Goal: Register for event/course

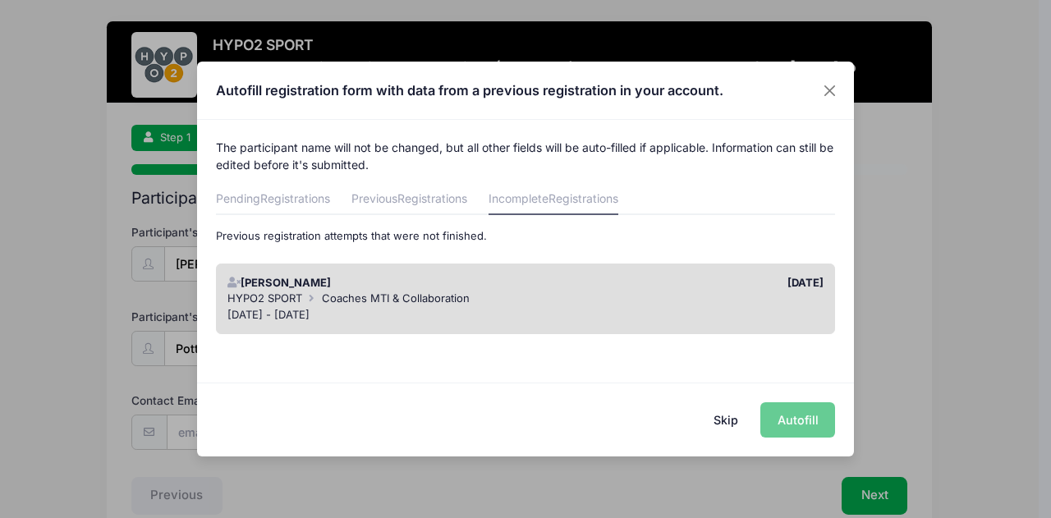
click at [807, 416] on div "Skip Autofill" at bounding box center [525, 419] width 657 height 73
click at [724, 309] on div "[DATE] - [DATE]" at bounding box center [525, 315] width 597 height 16
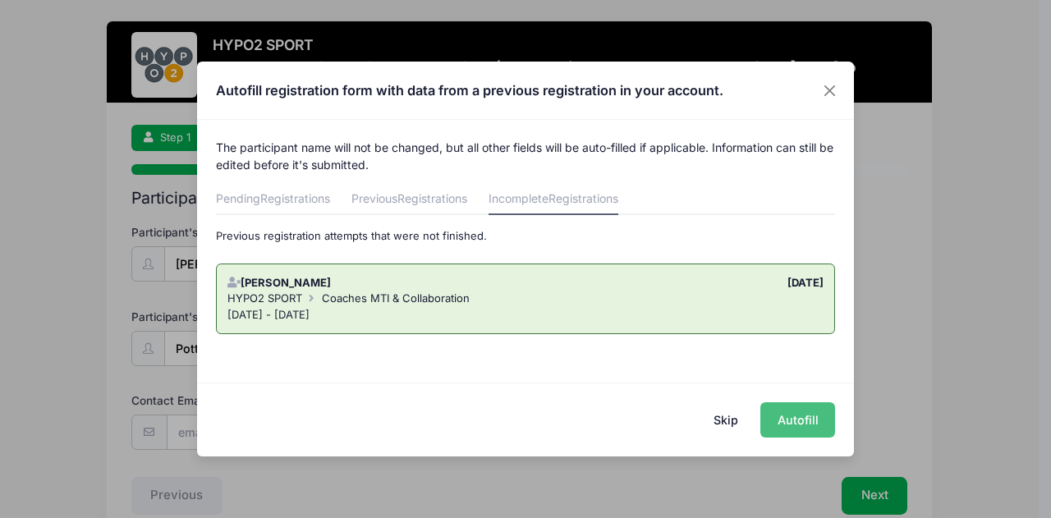
click at [792, 424] on button "Autofill" at bounding box center [797, 419] width 75 height 35
type input "[EMAIL_ADDRESS][DOMAIN_NAME]"
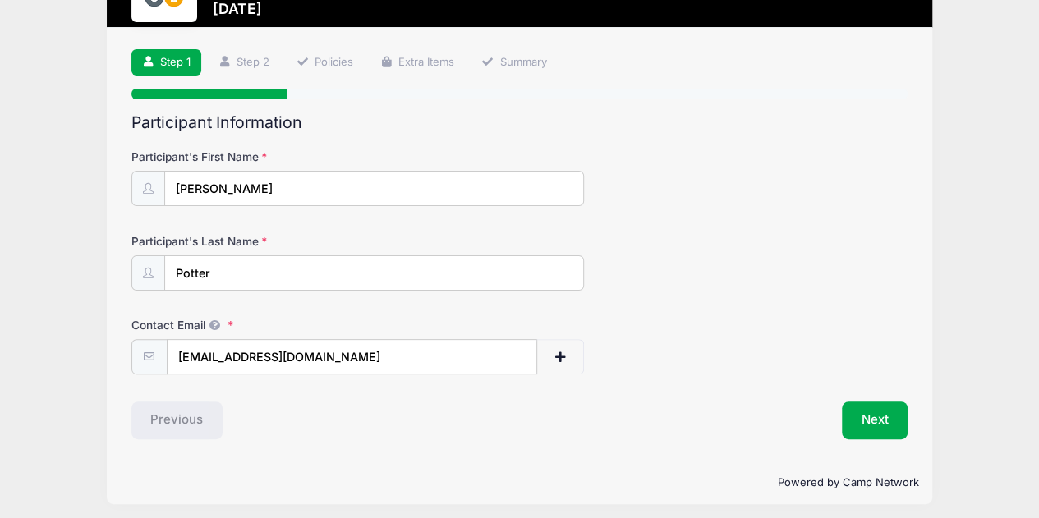
scroll to position [80, 0]
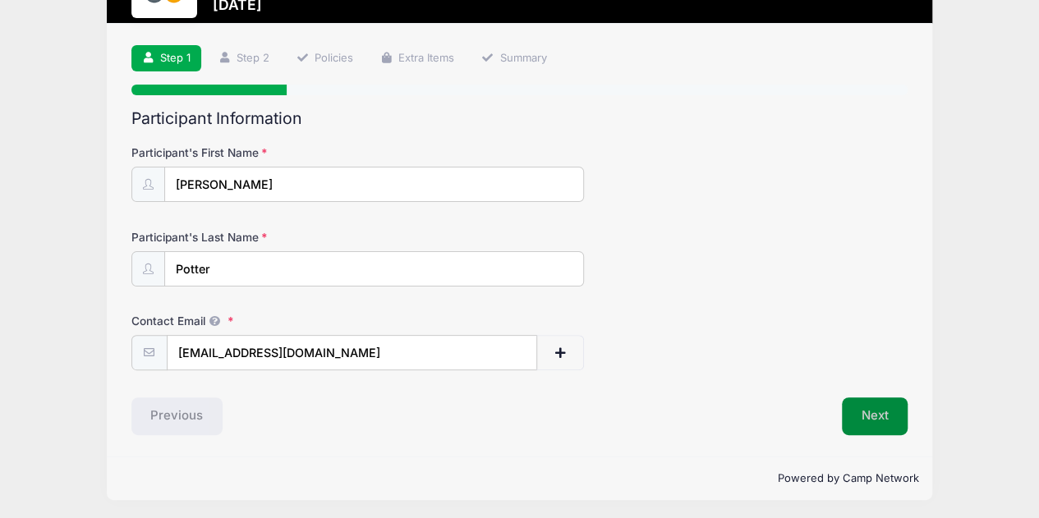
click at [865, 411] on button "Next" at bounding box center [875, 416] width 67 height 38
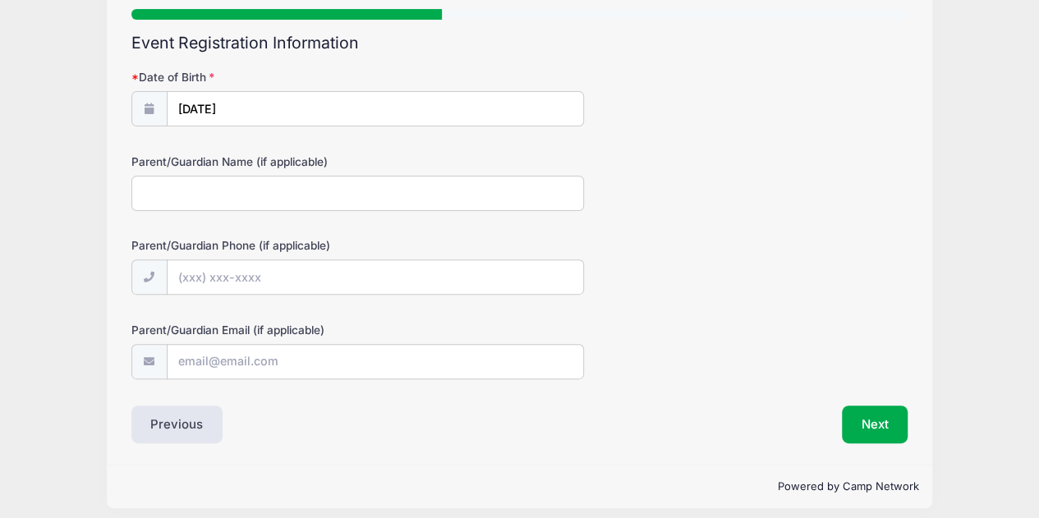
scroll to position [157, 0]
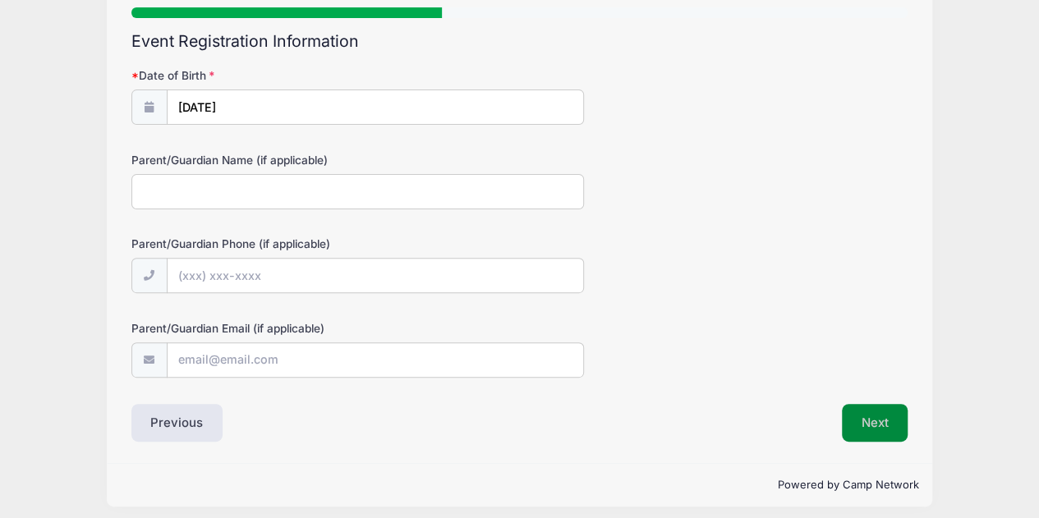
click at [894, 430] on button "Next" at bounding box center [875, 423] width 67 height 38
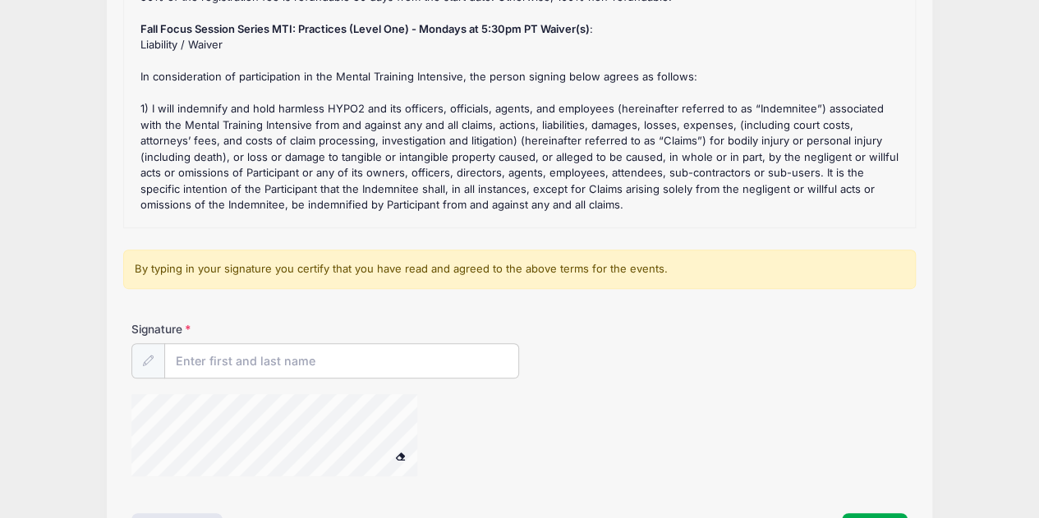
scroll to position [246, 0]
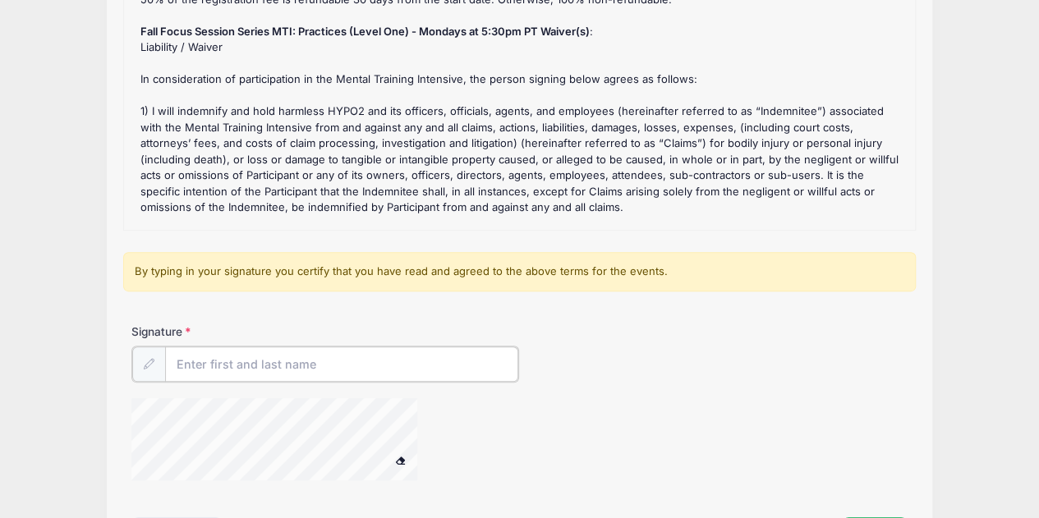
click at [333, 374] on input "Signature" at bounding box center [342, 364] width 354 height 35
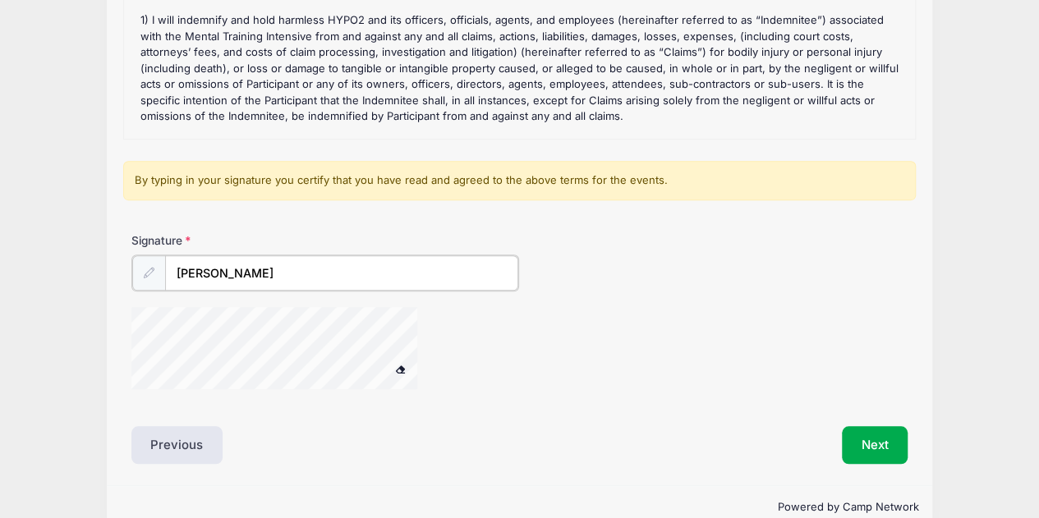
scroll to position [362, 0]
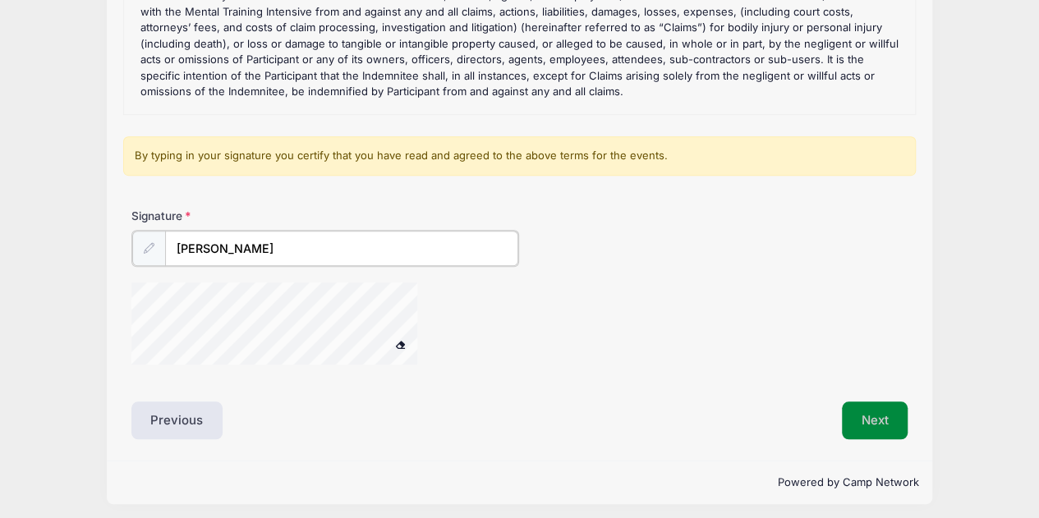
type input "[PERSON_NAME]"
click at [856, 420] on button "Next" at bounding box center [875, 419] width 67 height 38
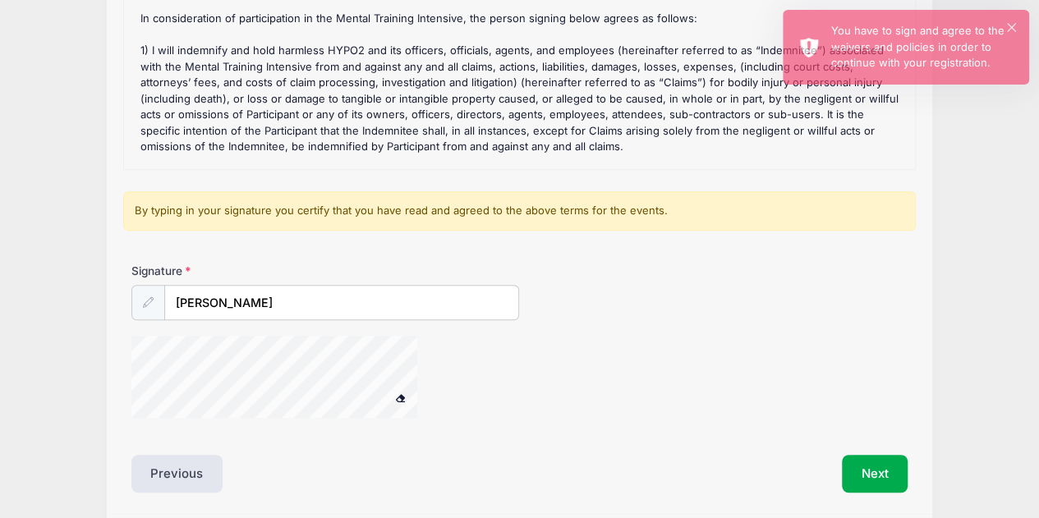
scroll to position [309, 0]
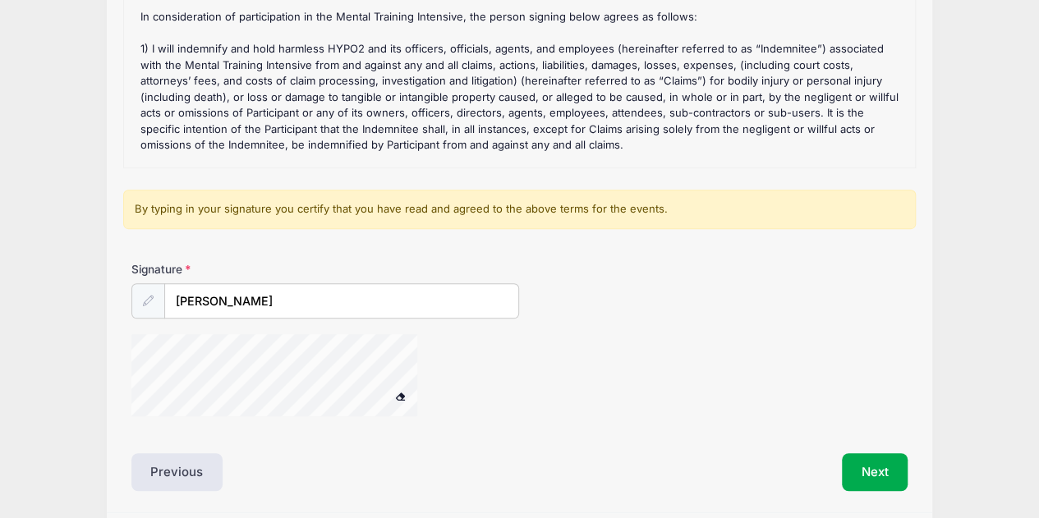
click at [399, 392] on span at bounding box center [399, 396] width 11 height 9
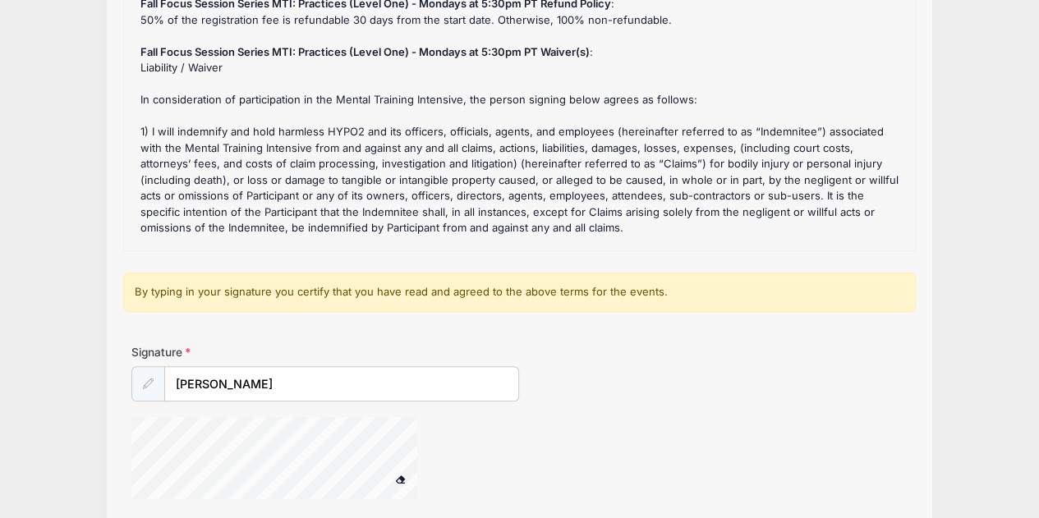
scroll to position [228, 0]
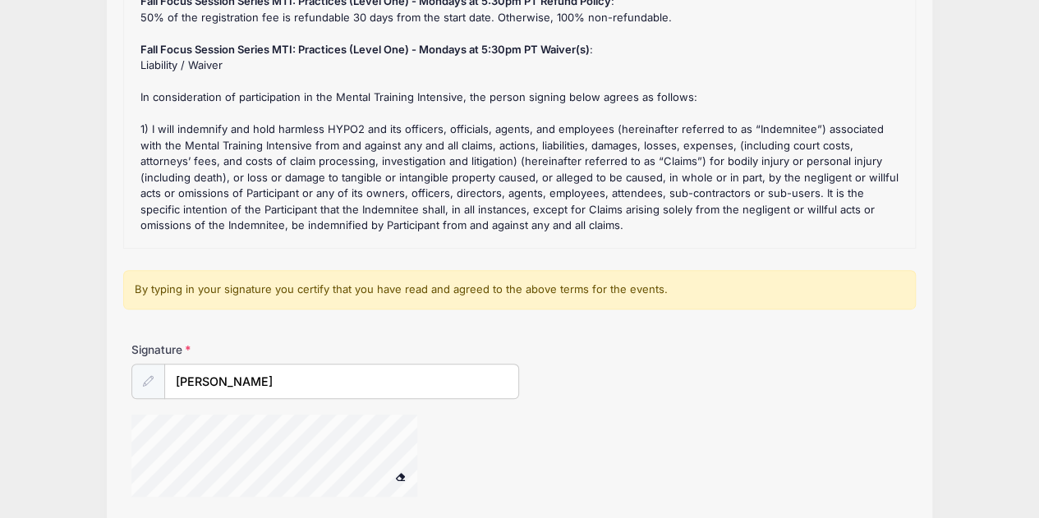
click at [153, 379] on icon at bounding box center [148, 381] width 11 height 11
click at [139, 377] on div at bounding box center [148, 381] width 34 height 35
click at [147, 380] on icon at bounding box center [148, 381] width 11 height 11
click at [253, 379] on input "[PERSON_NAME]" at bounding box center [342, 382] width 354 height 35
click at [153, 378] on div at bounding box center [148, 381] width 34 height 35
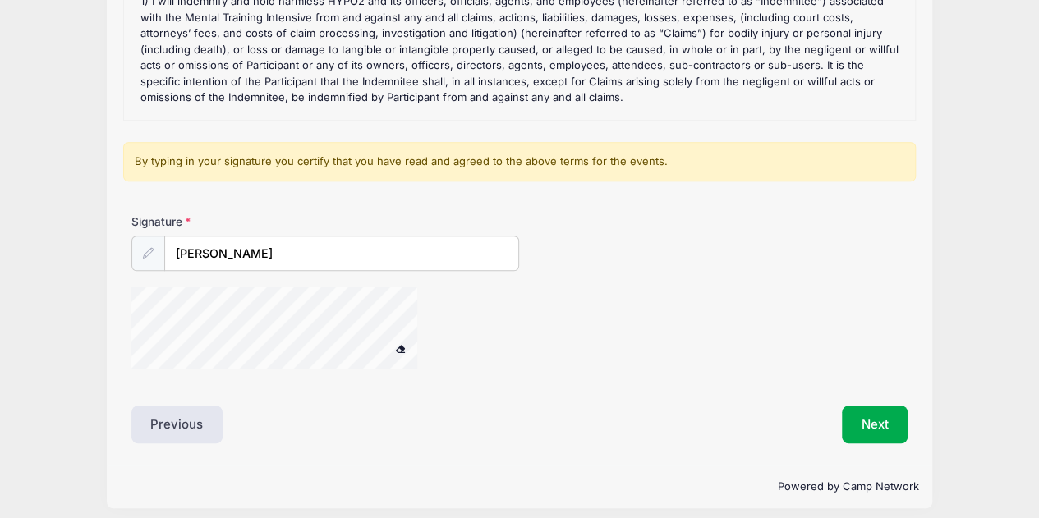
scroll to position [365, 0]
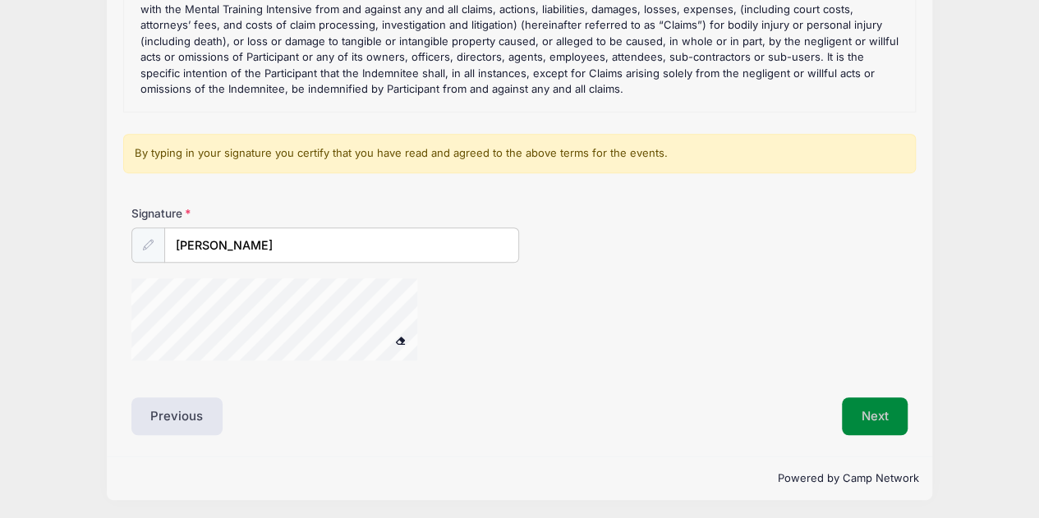
click at [875, 406] on button "Next" at bounding box center [875, 416] width 67 height 38
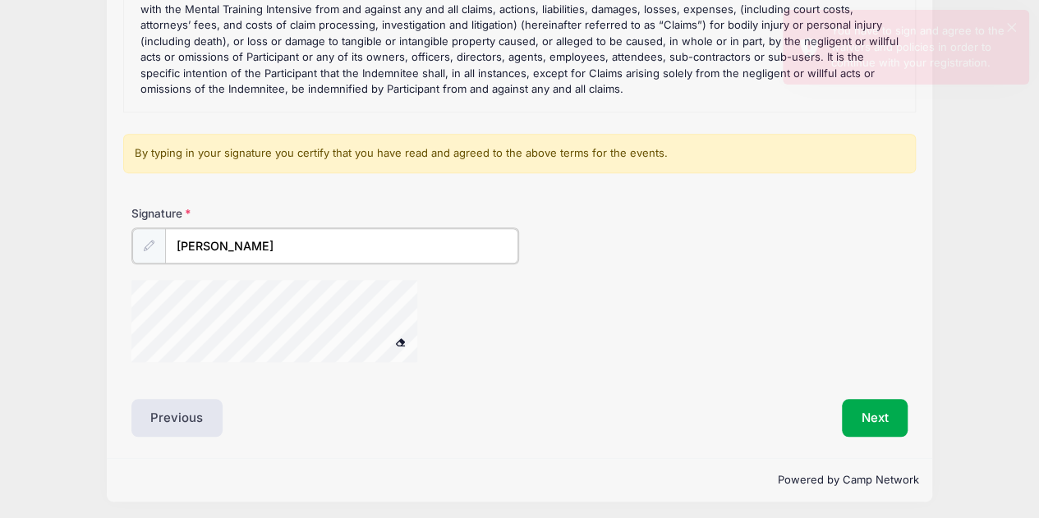
click at [306, 247] on input "[PERSON_NAME]" at bounding box center [342, 245] width 354 height 35
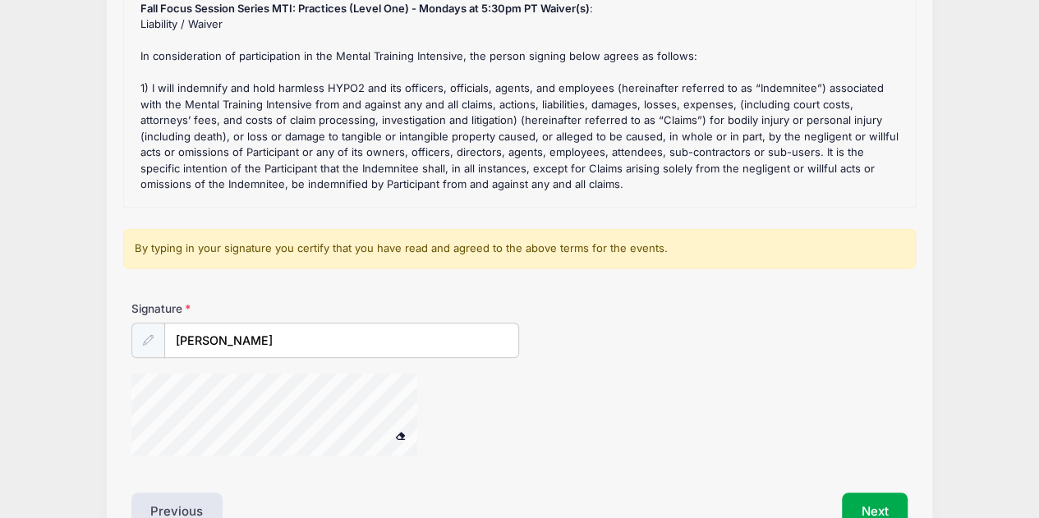
scroll to position [239, 0]
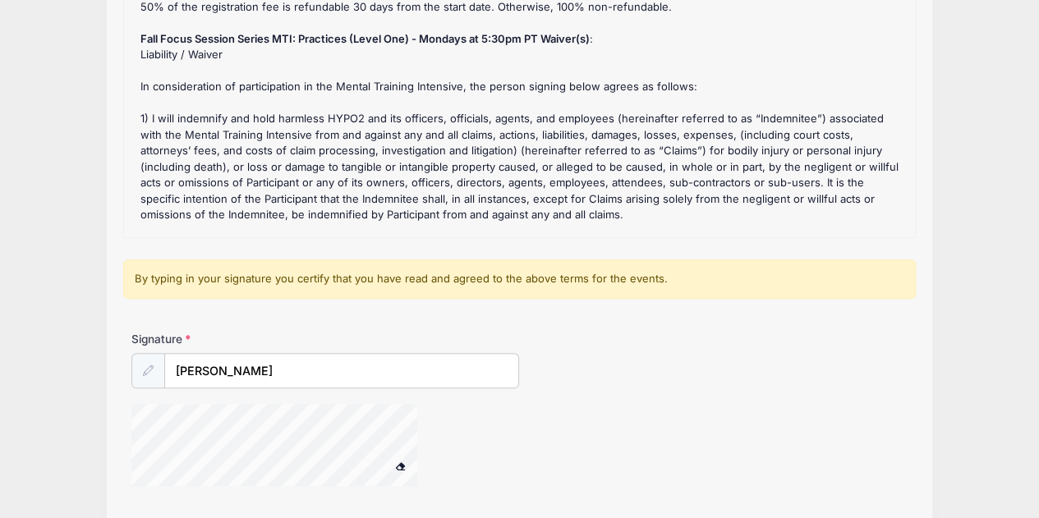
click at [396, 467] on span at bounding box center [399, 465] width 11 height 9
click at [400, 464] on span at bounding box center [399, 465] width 11 height 9
click at [282, 429] on div at bounding box center [295, 447] width 328 height 87
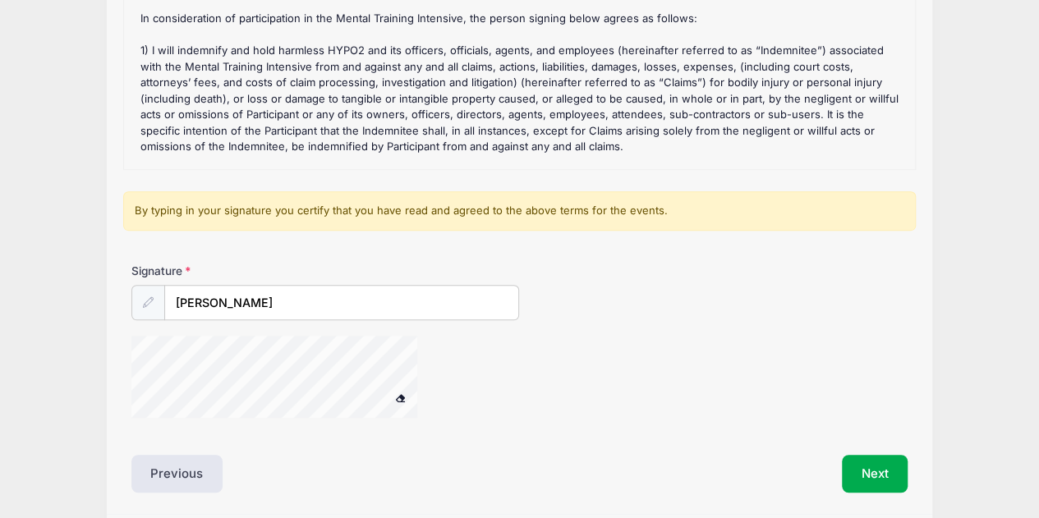
scroll to position [332, 0]
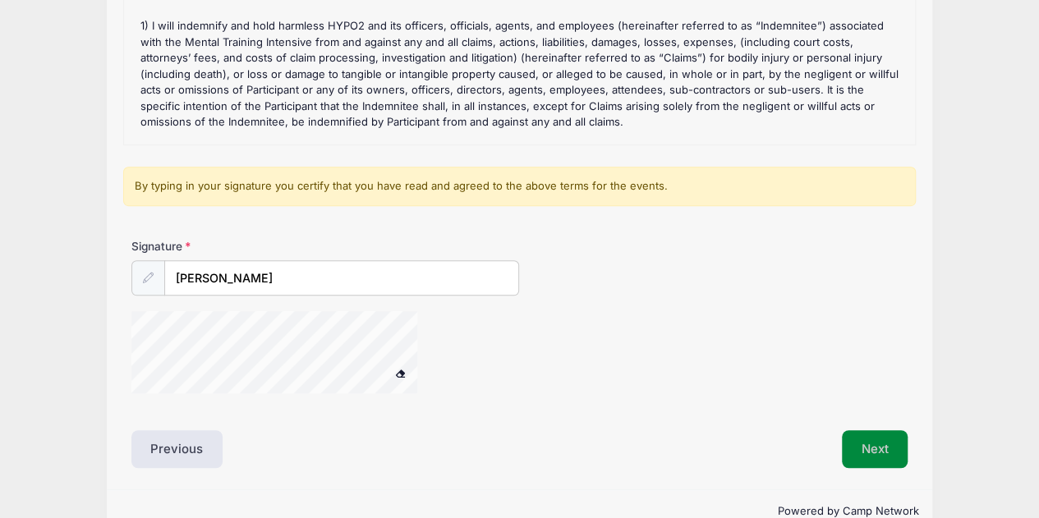
click at [872, 452] on button "Next" at bounding box center [875, 449] width 67 height 38
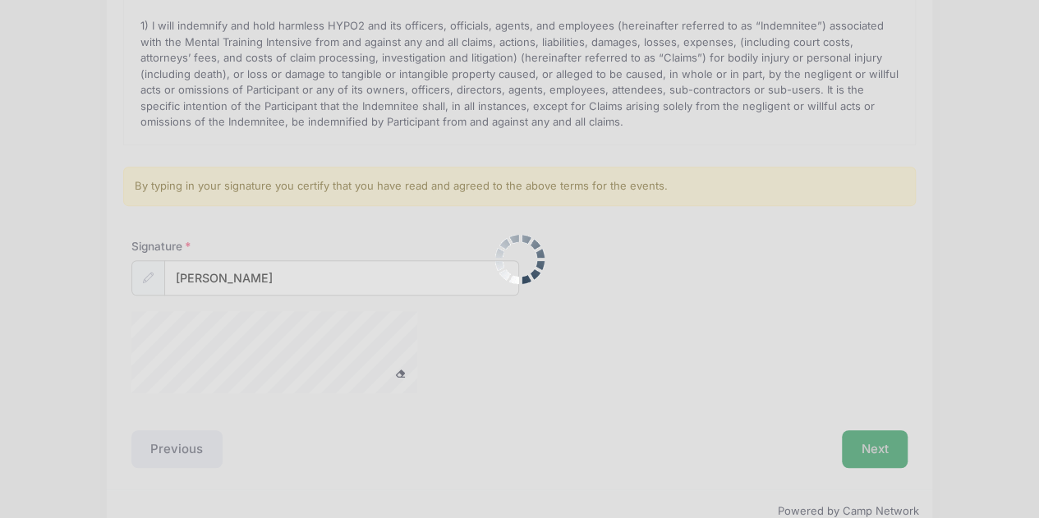
scroll to position [0, 0]
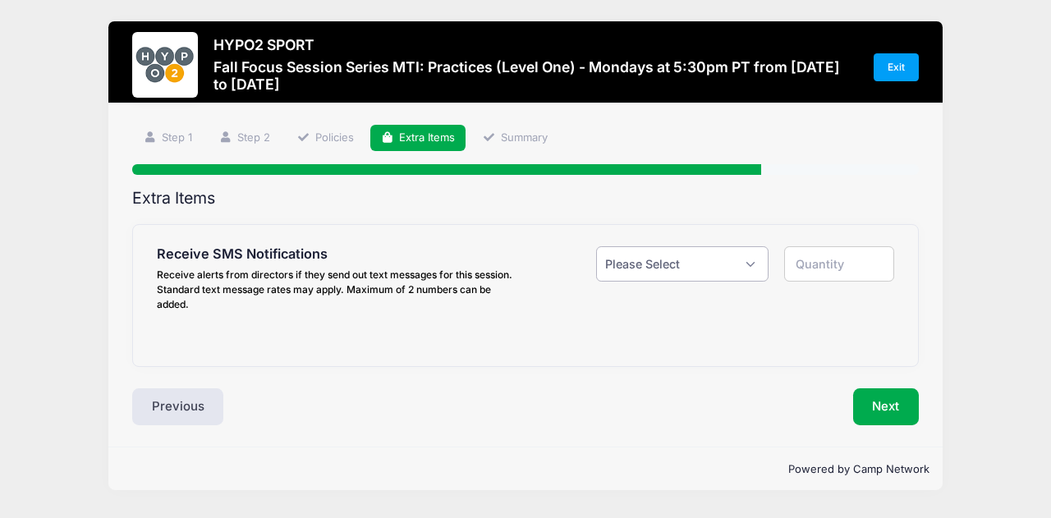
click at [702, 265] on select "Please Select Yes ($0.00) No" at bounding box center [682, 263] width 172 height 35
select select "1"
click at [596, 246] on select "Please Select Yes ($0.00) No" at bounding box center [682, 263] width 172 height 35
type input "1"
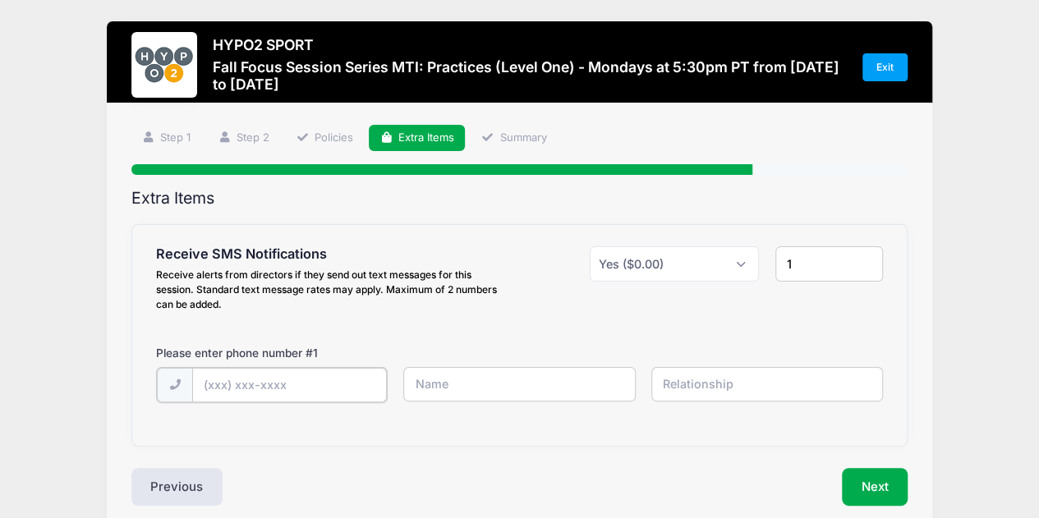
click at [325, 377] on input "text" at bounding box center [289, 385] width 195 height 35
type input "[PHONE_NUMBER]"
type input "[PERSON_NAME]"
click at [870, 488] on button "Next" at bounding box center [875, 485] width 67 height 38
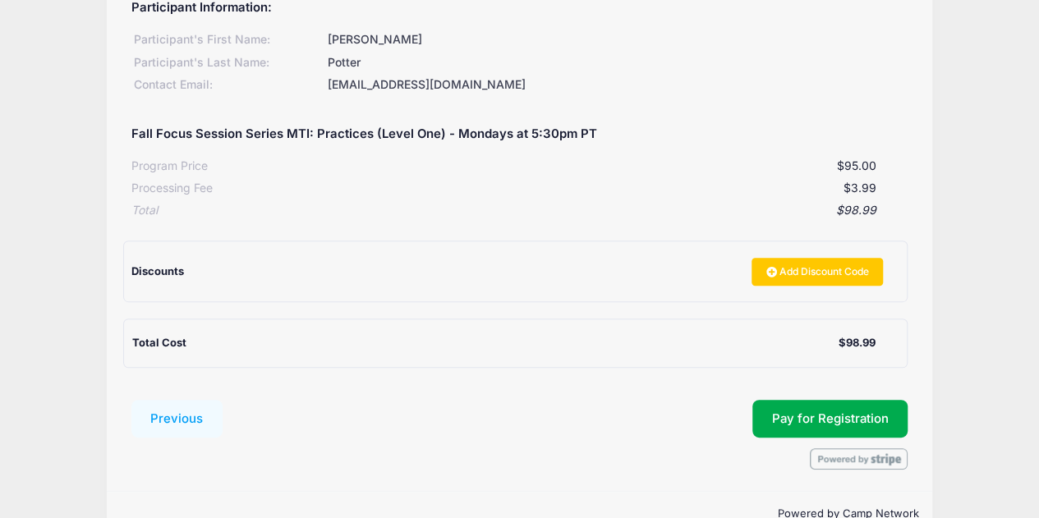
scroll to position [259, 0]
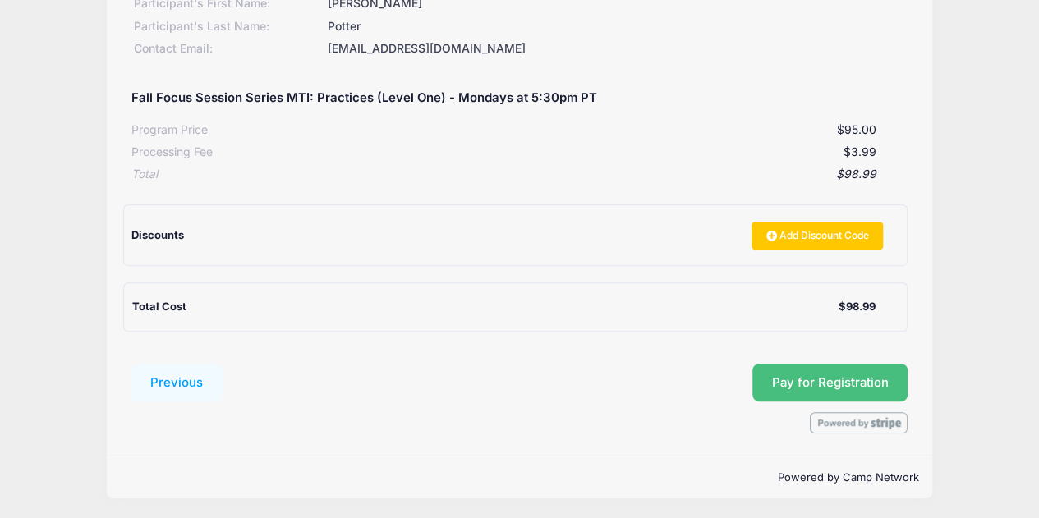
click at [828, 380] on span "Pay for Registration" at bounding box center [830, 382] width 117 height 15
